Goal: Register for event/course

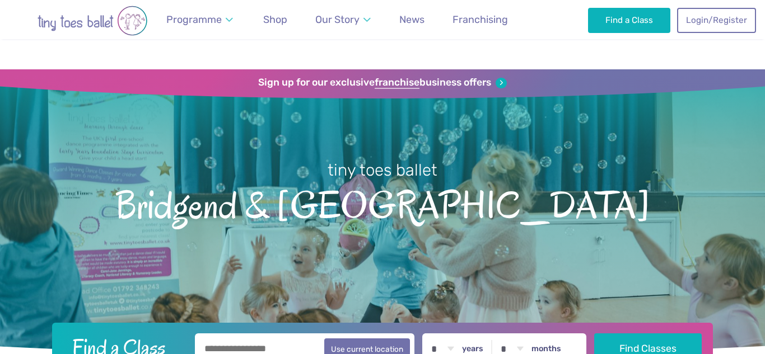
scroll to position [1751, 0]
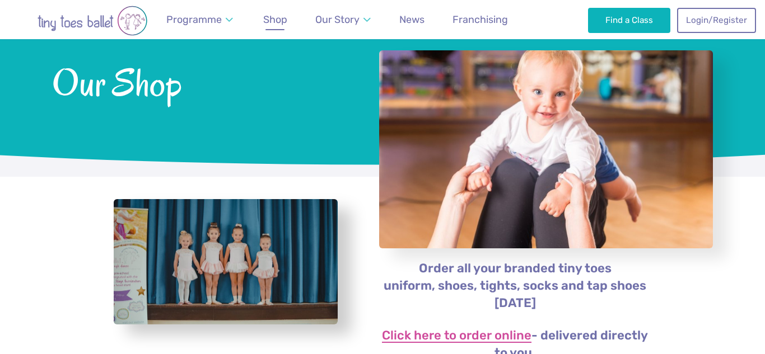
scroll to position [82, 0]
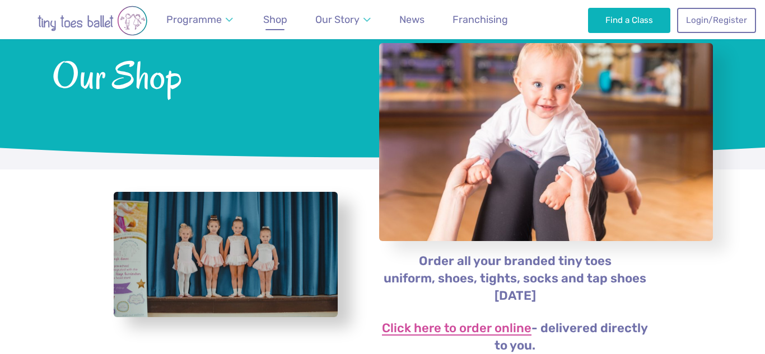
click at [485, 327] on link "Click here to order online" at bounding box center [456, 328] width 149 height 13
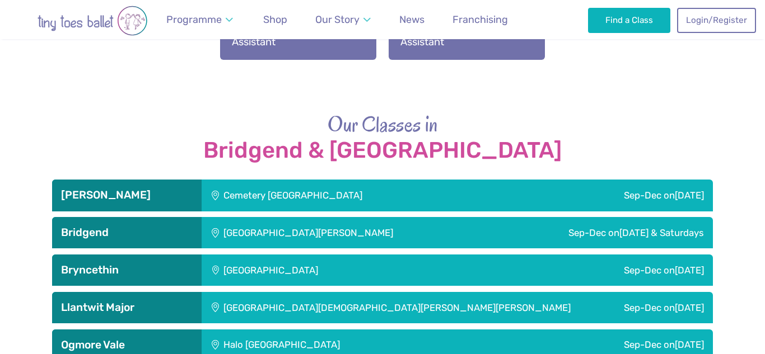
scroll to position [1702, 0]
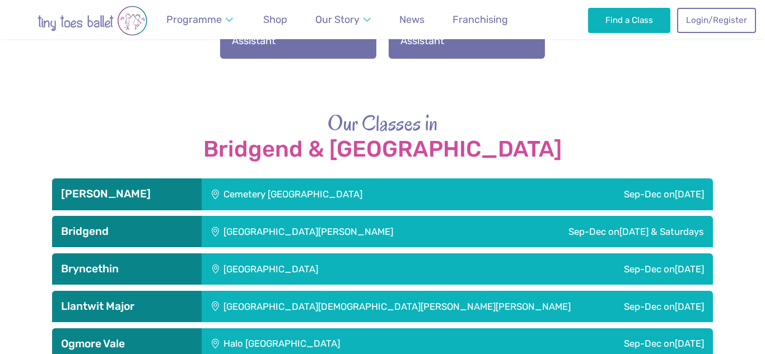
click at [122, 237] on h3 "Bridgend" at bounding box center [127, 231] width 132 height 13
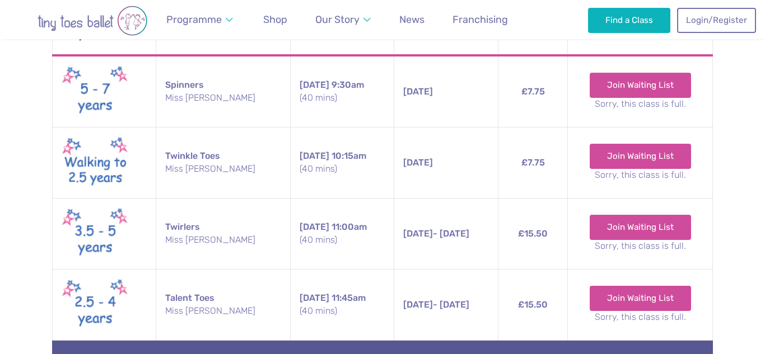
scroll to position [2209, 0]
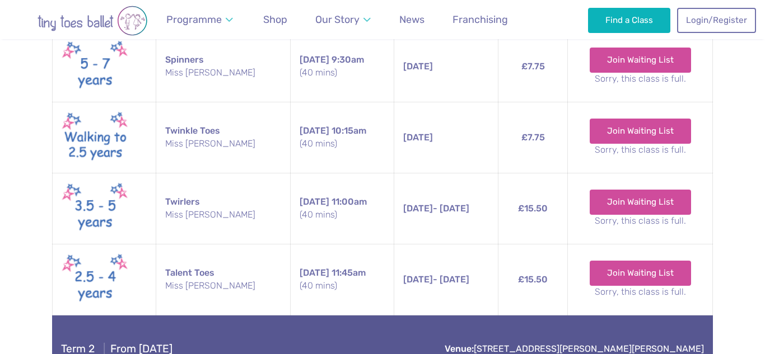
click at [249, 140] on small "Miss [PERSON_NAME]" at bounding box center [222, 144] width 115 height 12
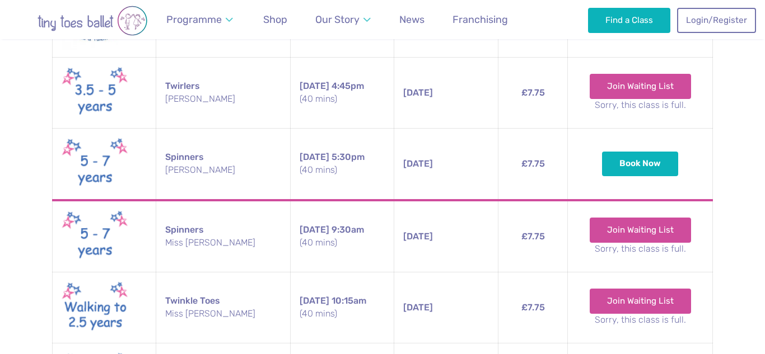
scroll to position [2035, 0]
